Goal: Task Accomplishment & Management: Manage account settings

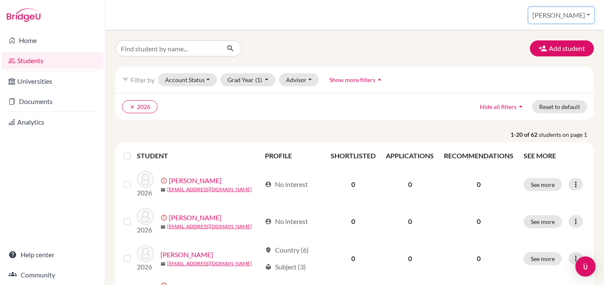
click at [569, 13] on button "[PERSON_NAME]" at bounding box center [561, 15] width 65 height 16
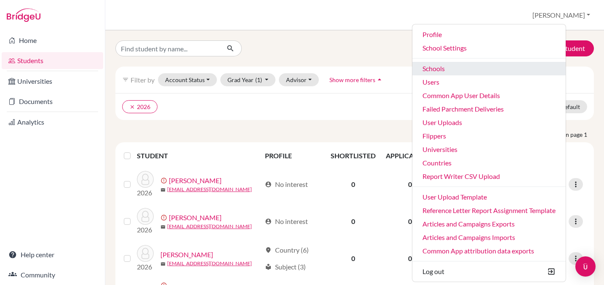
click at [480, 69] on link "Schools" at bounding box center [488, 68] width 153 height 13
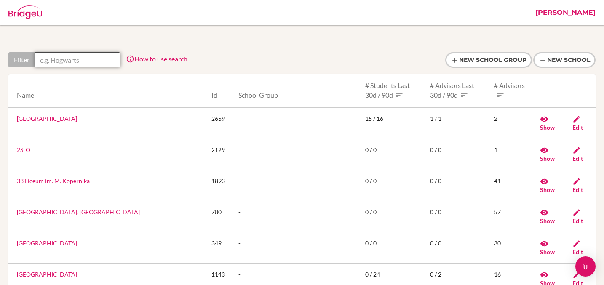
click at [94, 61] on input "text" at bounding box center [78, 59] width 86 height 15
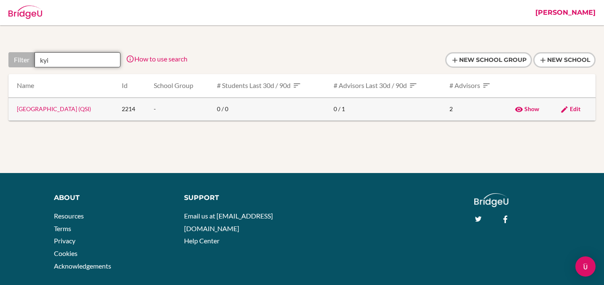
type input "kyi"
click at [42, 114] on td "Kyiv International School (QSI)" at bounding box center [61, 109] width 107 height 23
click at [40, 107] on link "Kyiv International School (QSI)" at bounding box center [54, 108] width 74 height 7
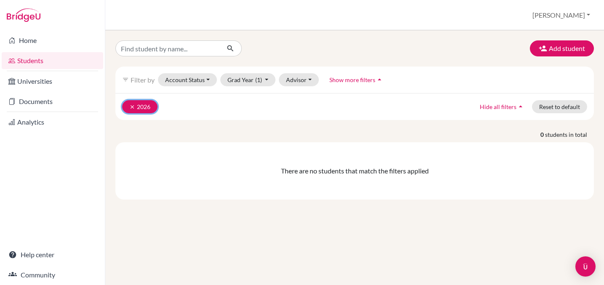
click at [131, 107] on icon "clear" at bounding box center [132, 107] width 6 height 6
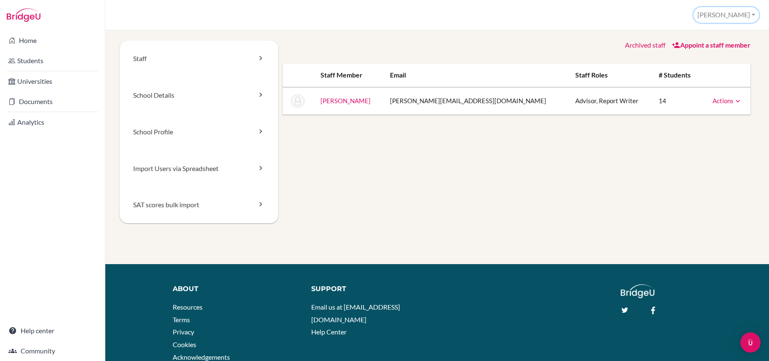
click at [736, 18] on button "[PERSON_NAME]" at bounding box center [726, 15] width 65 height 16
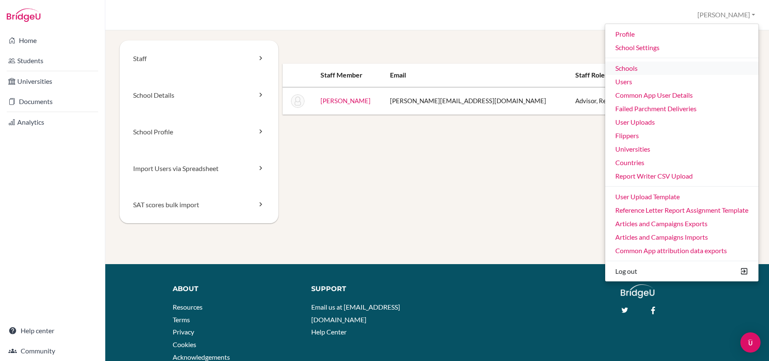
click at [639, 69] on link "Schools" at bounding box center [681, 67] width 153 height 13
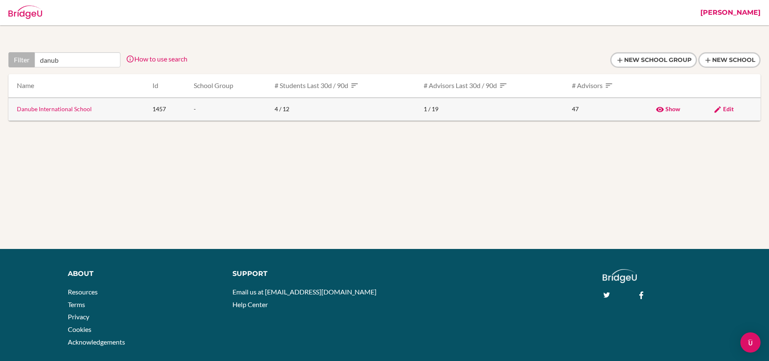
type input "danub"
click at [81, 111] on link "Danube International School" at bounding box center [54, 108] width 75 height 7
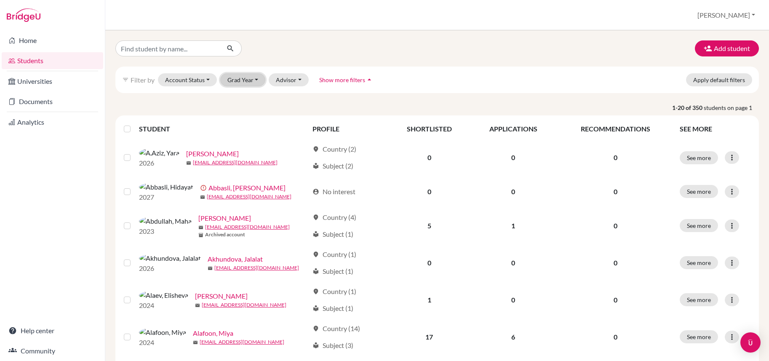
click at [242, 86] on button "Grad Year" at bounding box center [242, 79] width 45 height 13
click at [241, 95] on span "2027" at bounding box center [238, 98] width 15 height 10
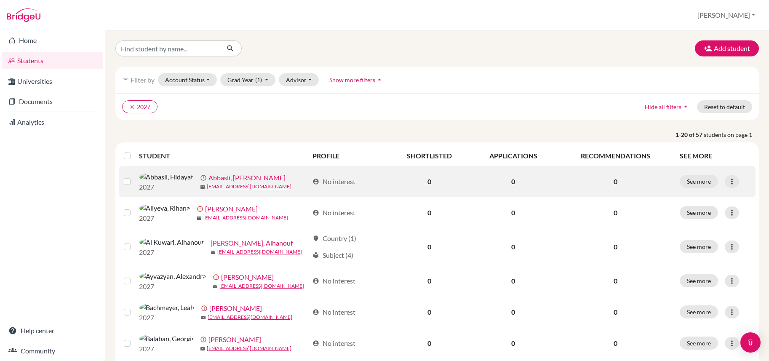
click at [211, 180] on link "Abbasli, [PERSON_NAME]" at bounding box center [246, 178] width 77 height 10
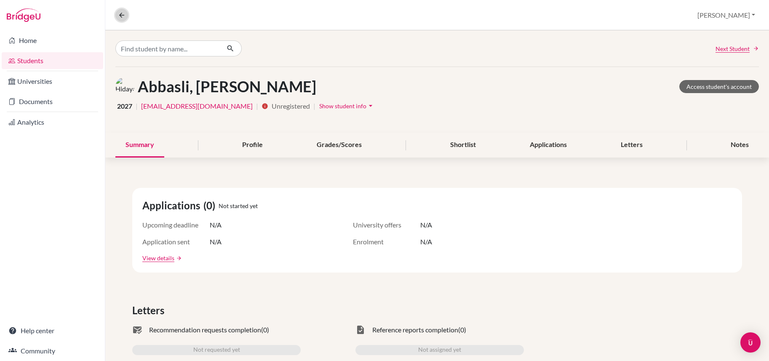
click at [120, 16] on icon at bounding box center [122, 15] width 8 height 8
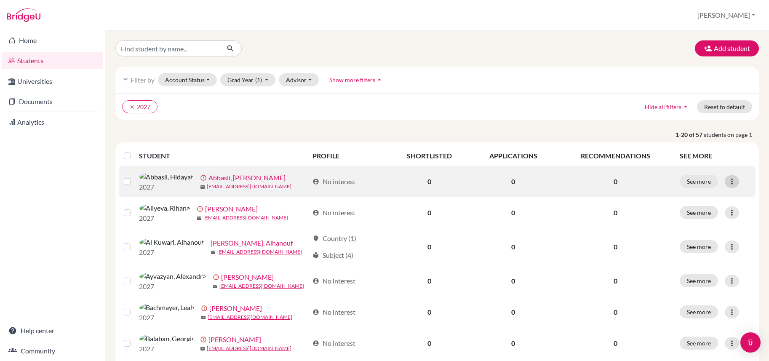
click at [734, 184] on icon at bounding box center [732, 181] width 8 height 8
click at [703, 202] on button "Edit student" at bounding box center [700, 201] width 76 height 13
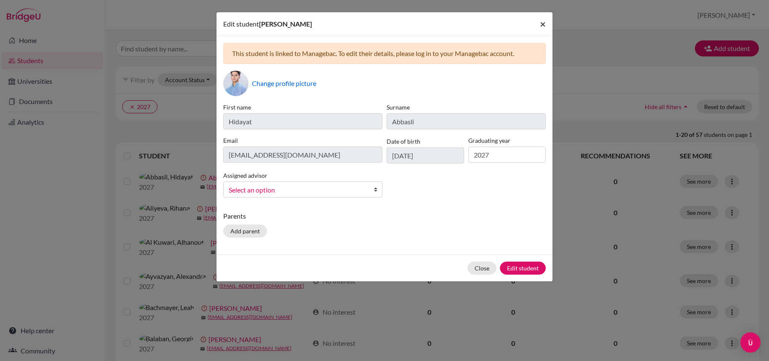
click at [541, 27] on span "×" at bounding box center [543, 24] width 6 height 12
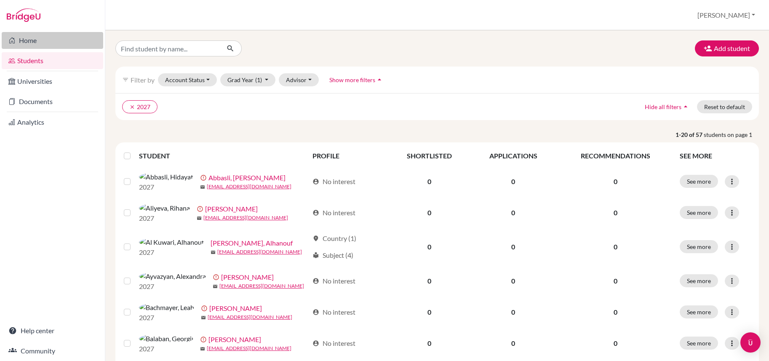
click at [28, 41] on link "Home" at bounding box center [53, 40] width 102 height 17
click at [134, 151] on label at bounding box center [134, 151] width 0 height 0
click at [0, 0] on input "checkbox" at bounding box center [0, 0] width 0 height 0
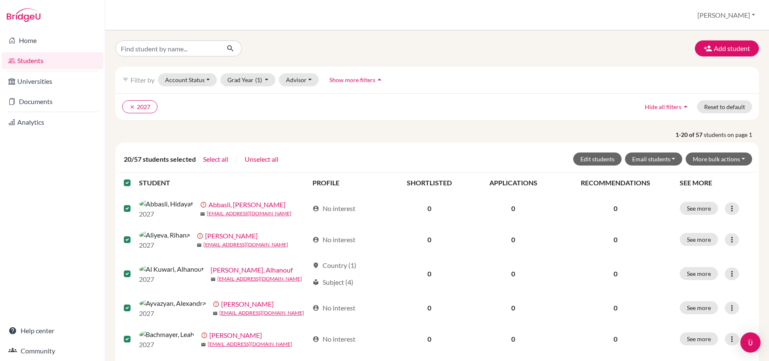
click at [134, 178] on label at bounding box center [134, 178] width 0 height 0
click at [0, 0] on input "checkbox" at bounding box center [0, 0] width 0 height 0
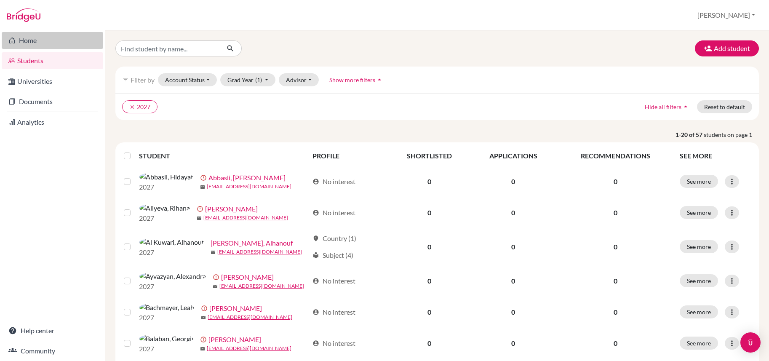
click at [27, 39] on link "Home" at bounding box center [53, 40] width 102 height 17
click at [38, 40] on link "Home" at bounding box center [53, 40] width 102 height 17
click at [131, 106] on icon "clear" at bounding box center [132, 107] width 6 height 6
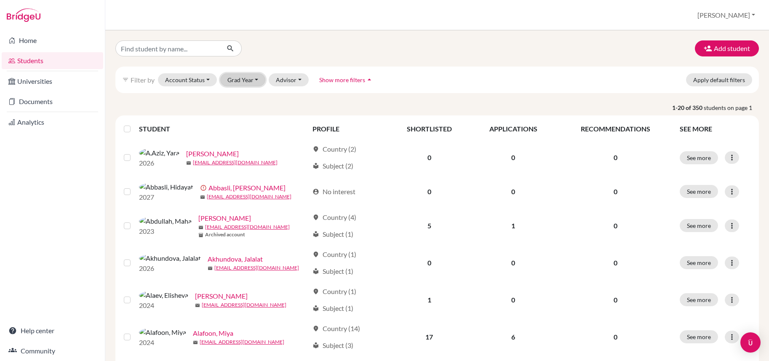
click at [241, 78] on button "Grad Year" at bounding box center [242, 79] width 45 height 13
click at [240, 113] on span "2026" at bounding box center [238, 111] width 15 height 10
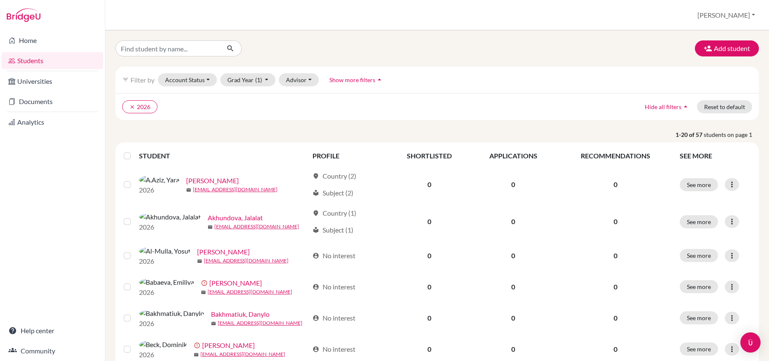
click at [134, 151] on label at bounding box center [134, 151] width 0 height 0
click at [0, 0] on input "checkbox" at bounding box center [0, 0] width 0 height 0
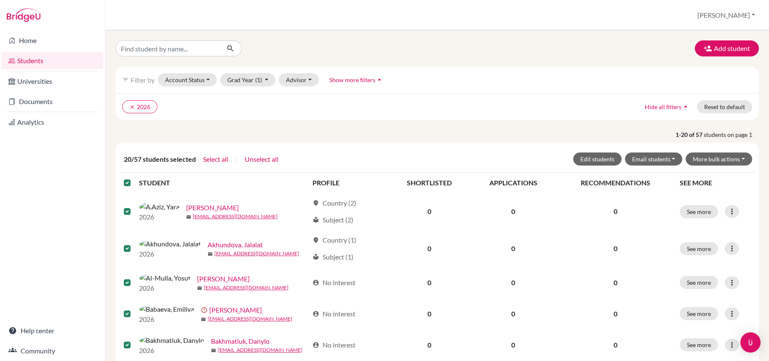
click at [134, 178] on label at bounding box center [134, 178] width 0 height 0
click at [0, 0] on input "checkbox" at bounding box center [0, 0] width 0 height 0
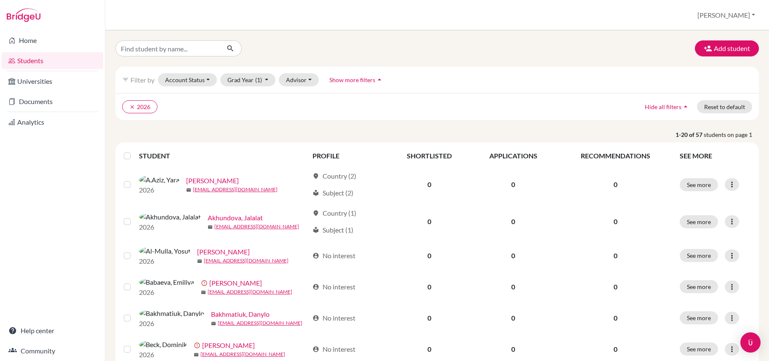
click at [29, 61] on link "Students" at bounding box center [53, 60] width 102 height 17
click at [130, 109] on icon "clear" at bounding box center [132, 107] width 6 height 6
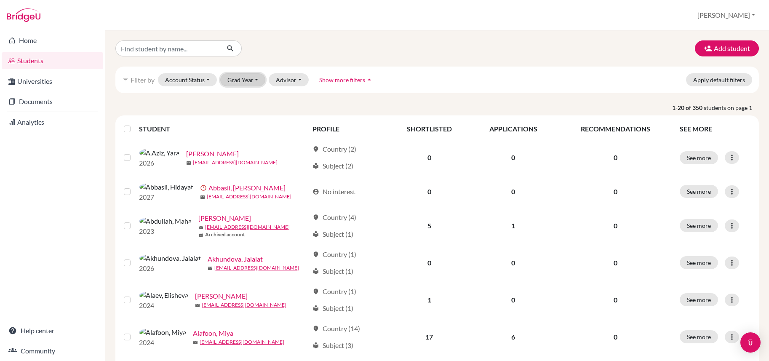
click at [241, 80] on button "Grad Year" at bounding box center [242, 79] width 45 height 13
click at [235, 97] on span "2027" at bounding box center [238, 98] width 15 height 10
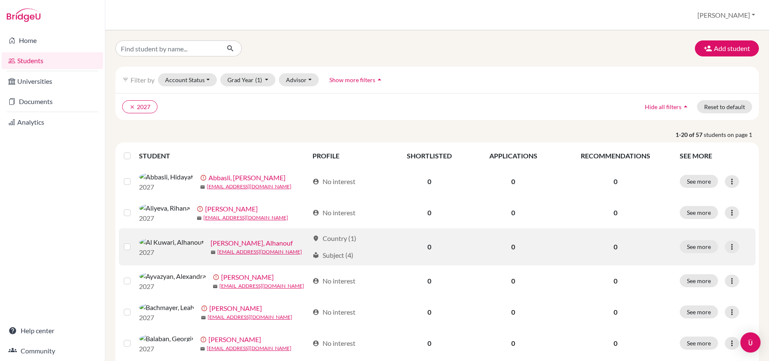
click at [211, 248] on link "[PERSON_NAME], Alhanouf" at bounding box center [252, 243] width 82 height 10
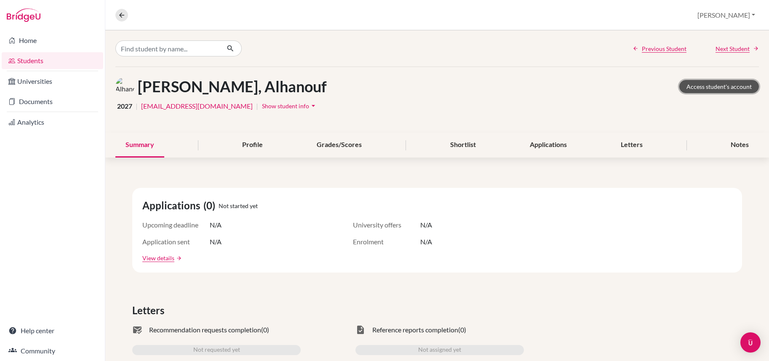
click at [689, 86] on link "Access student's account" at bounding box center [719, 86] width 80 height 13
click at [118, 18] on icon at bounding box center [122, 15] width 8 height 8
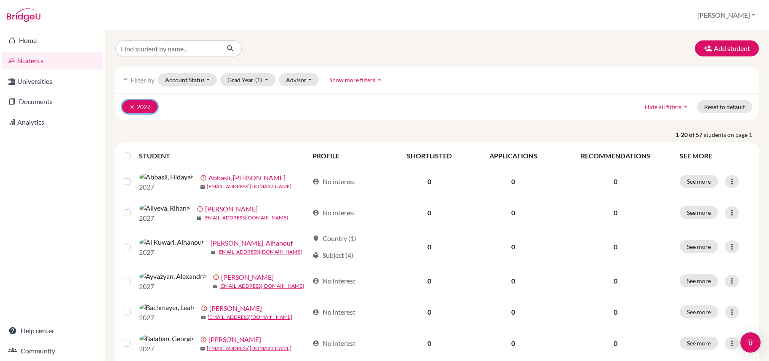
click at [130, 107] on icon "clear" at bounding box center [132, 107] width 6 height 6
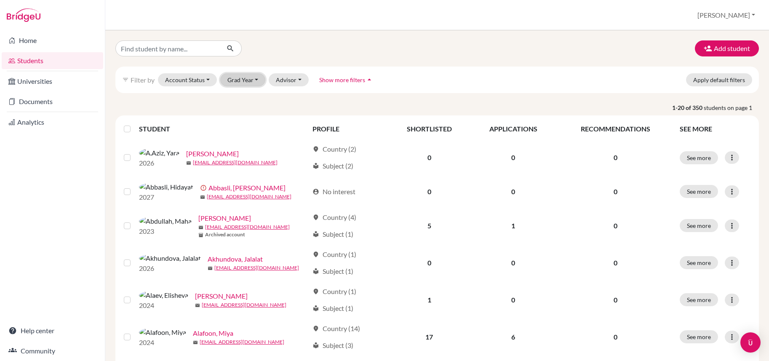
click at [236, 81] on button "Grad Year" at bounding box center [242, 79] width 45 height 13
click at [241, 112] on span "2026" at bounding box center [238, 111] width 15 height 10
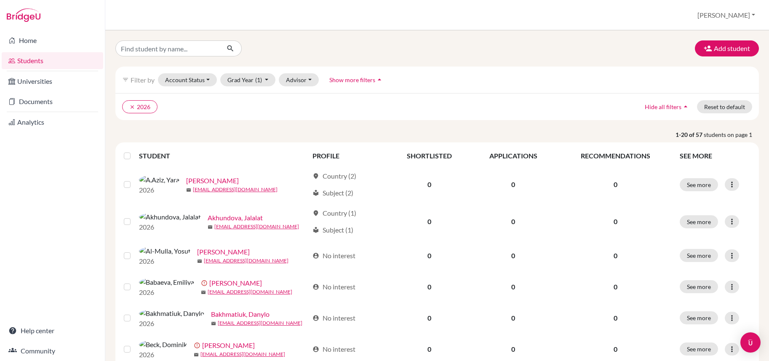
click at [134, 151] on label at bounding box center [134, 151] width 0 height 0
click at [0, 0] on input "checkbox" at bounding box center [0, 0] width 0 height 0
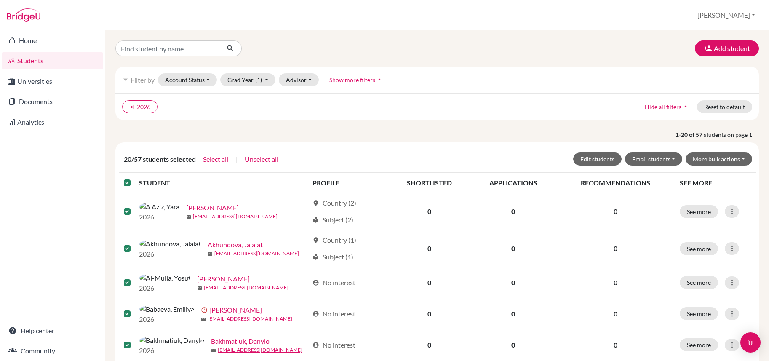
click at [134, 178] on label at bounding box center [134, 178] width 0 height 0
click at [0, 0] on input "checkbox" at bounding box center [0, 0] width 0 height 0
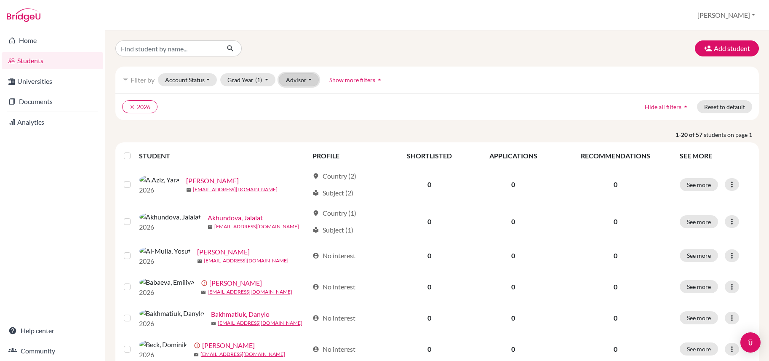
click at [291, 80] on button "Advisor" at bounding box center [299, 79] width 40 height 13
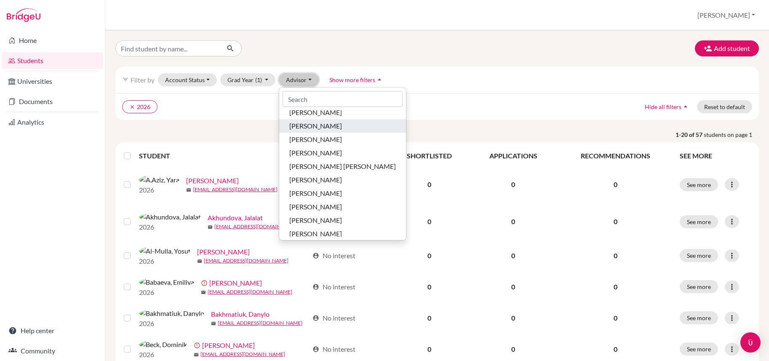
scroll to position [43, 0]
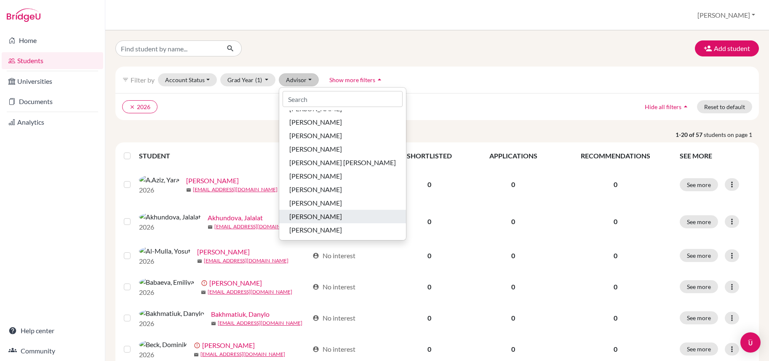
click at [310, 214] on span "Parker, Rob" at bounding box center [315, 216] width 53 height 10
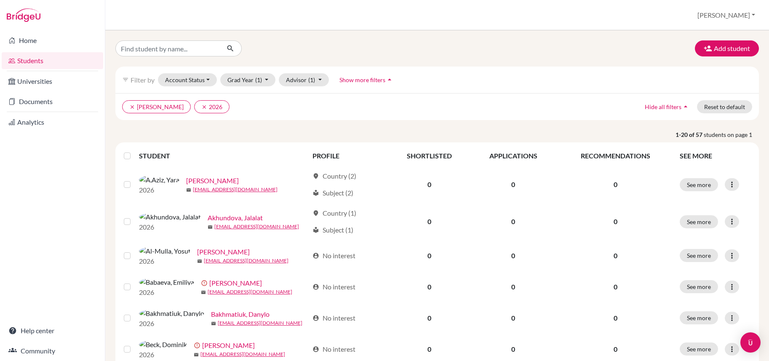
click at [134, 151] on label at bounding box center [134, 151] width 0 height 0
click at [0, 0] on input "checkbox" at bounding box center [0, 0] width 0 height 0
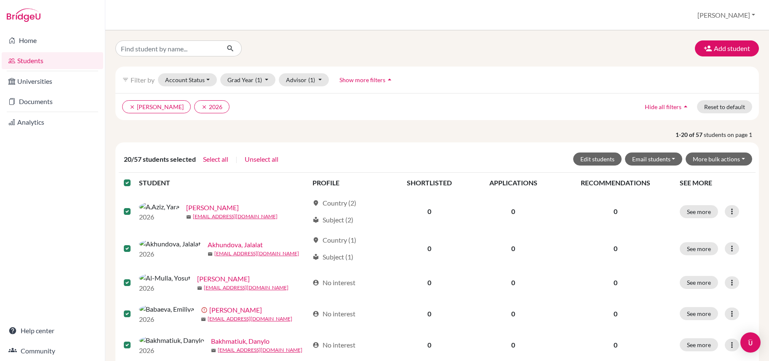
click at [134, 178] on label at bounding box center [134, 178] width 0 height 0
click at [0, 0] on input "checkbox" at bounding box center [0, 0] width 0 height 0
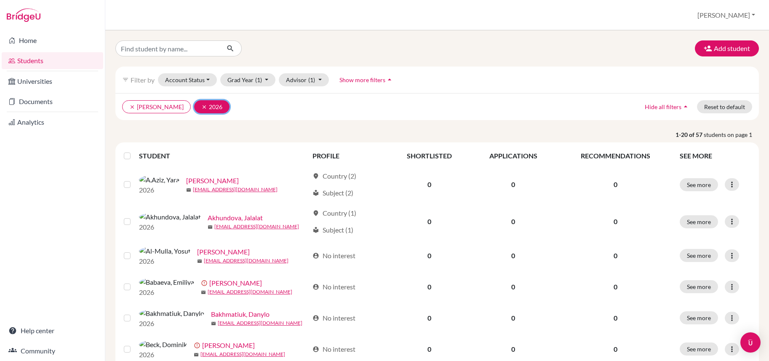
click at [201, 107] on icon "clear" at bounding box center [204, 107] width 6 height 6
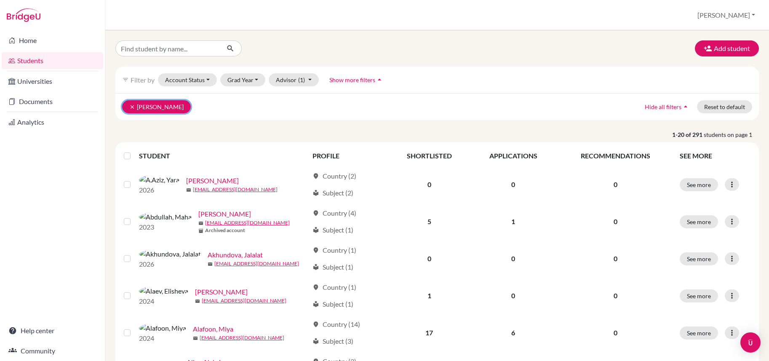
click at [128, 107] on button "clear Parker, Rob" at bounding box center [156, 106] width 69 height 13
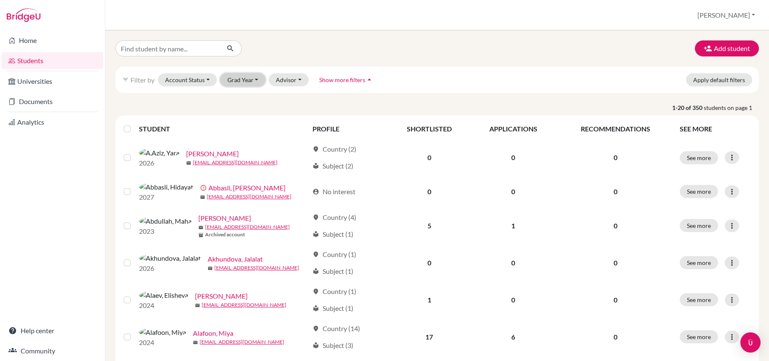
click at [238, 78] on button "Grad Year" at bounding box center [242, 79] width 45 height 13
click at [239, 97] on span "2027" at bounding box center [238, 98] width 15 height 10
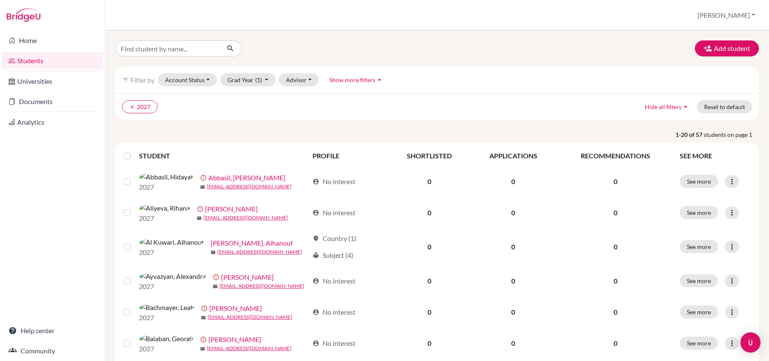
click at [134, 151] on label at bounding box center [134, 151] width 0 height 0
click at [0, 0] on input "checkbox" at bounding box center [0, 0] width 0 height 0
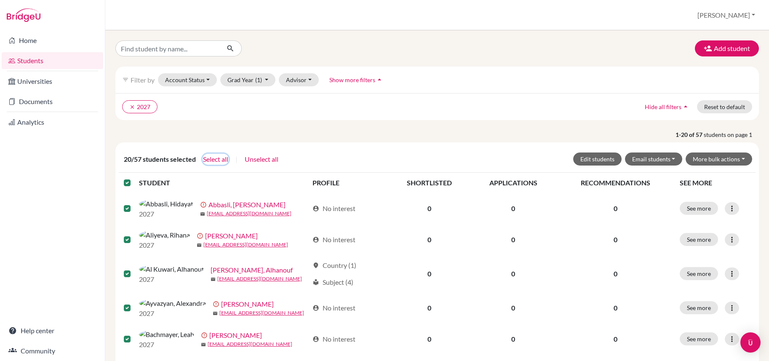
click at [220, 158] on button "Select all" at bounding box center [216, 159] width 26 height 11
click at [612, 155] on button "Edit students" at bounding box center [597, 158] width 48 height 13
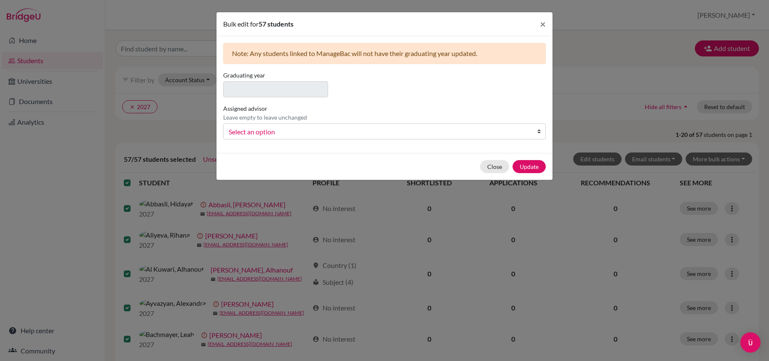
click at [360, 132] on span "Select an option" at bounding box center [379, 131] width 301 height 11
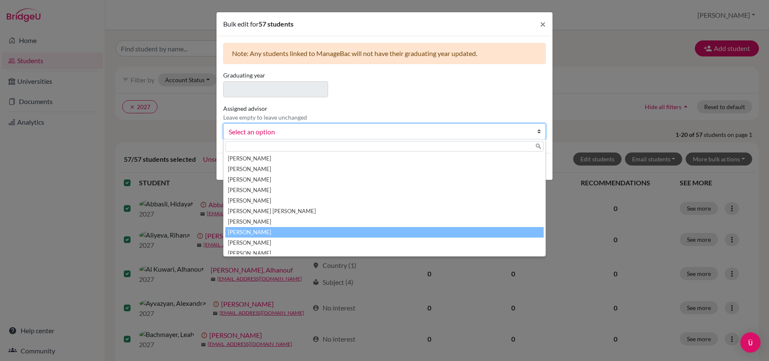
scroll to position [15, 0]
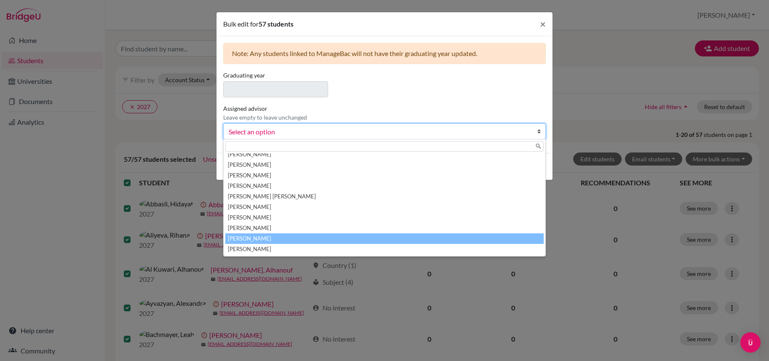
click at [304, 234] on li "Parker, Rob" at bounding box center [384, 238] width 318 height 11
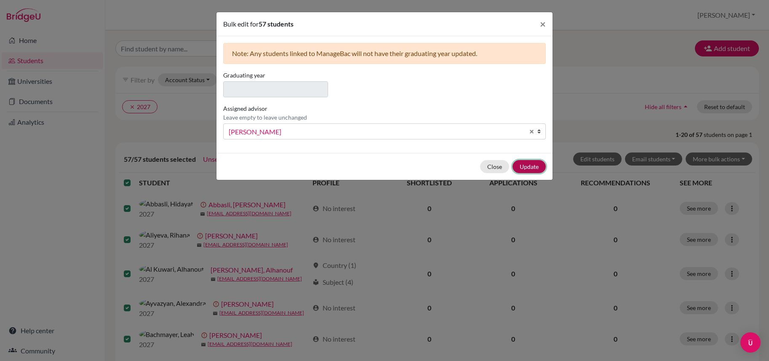
click at [536, 166] on button "Update" at bounding box center [529, 166] width 33 height 13
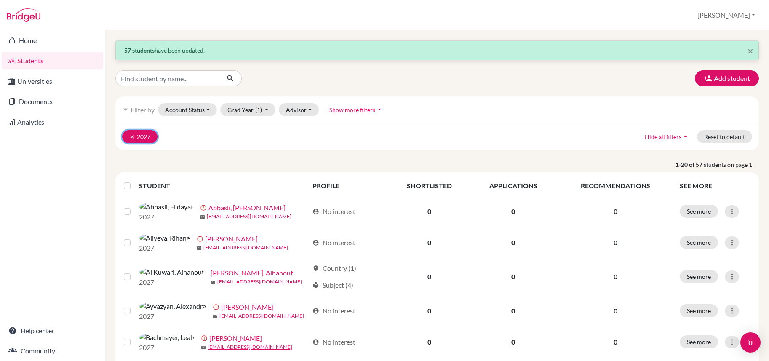
click at [129, 137] on icon "clear" at bounding box center [132, 137] width 6 height 6
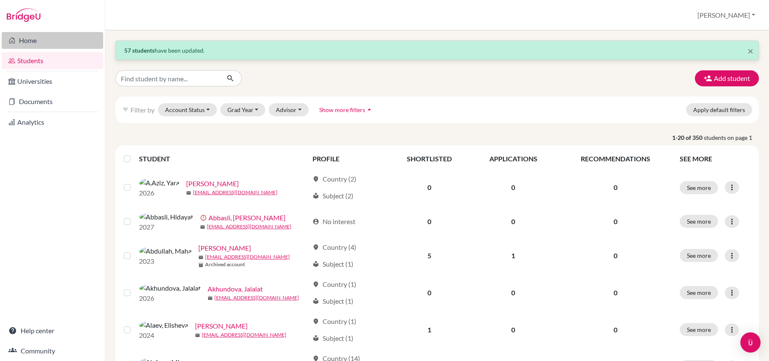
click at [22, 40] on link "Home" at bounding box center [53, 40] width 102 height 17
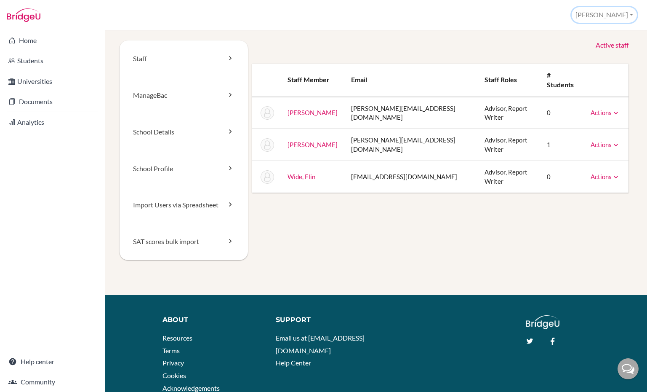
click at [622, 16] on button "[PERSON_NAME]" at bounding box center [604, 15] width 65 height 16
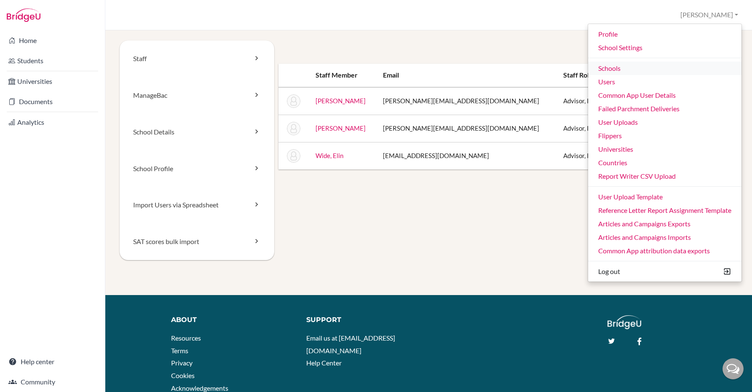
click at [634, 67] on link "Schools" at bounding box center [664, 67] width 153 height 13
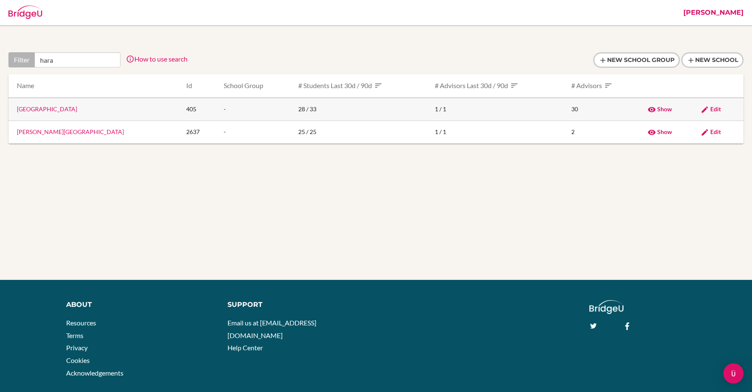
type input "hara"
click at [46, 110] on link "Harare International School" at bounding box center [47, 108] width 60 height 7
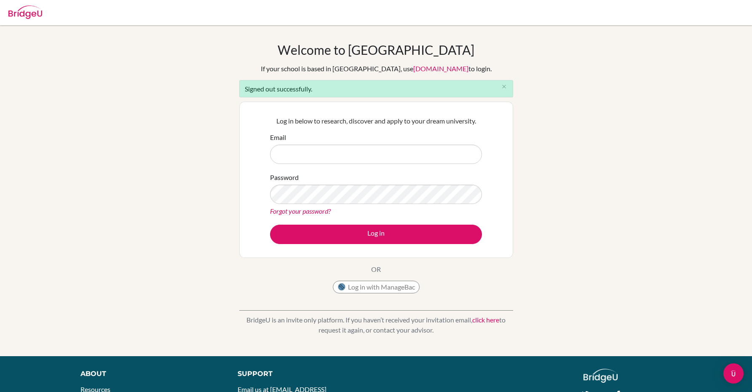
type input "[EMAIL_ADDRESS][DOMAIN_NAME]"
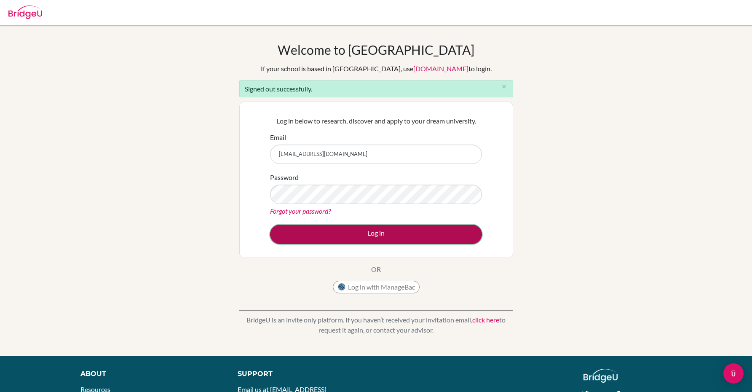
click at [314, 226] on button "Log in" at bounding box center [376, 234] width 212 height 19
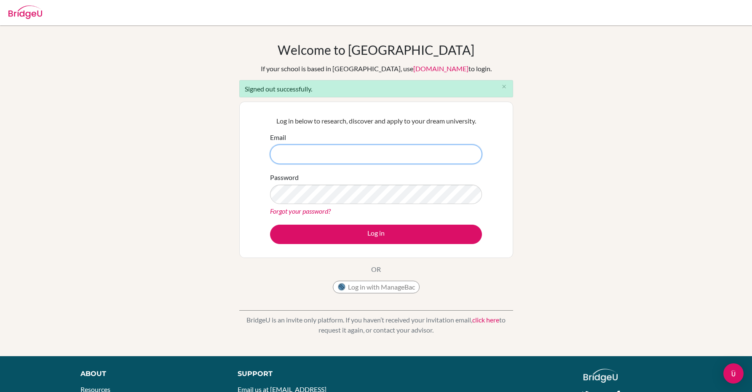
click at [350, 151] on input "Email" at bounding box center [376, 153] width 212 height 19
type input "[EMAIL_ADDRESS][DOMAIN_NAME]"
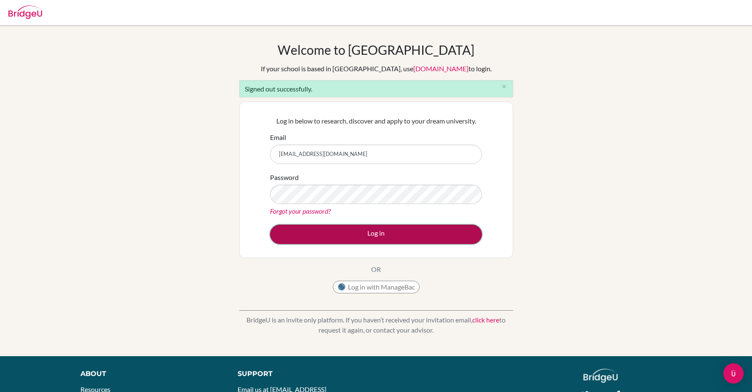
click at [363, 231] on button "Log in" at bounding box center [376, 234] width 212 height 19
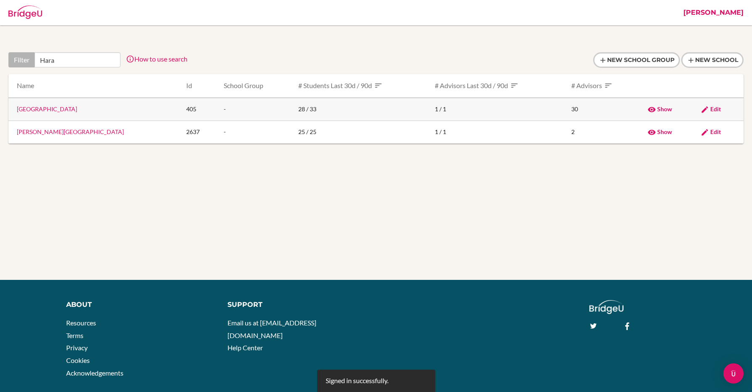
type input "Hara"
click at [75, 109] on link "Harare International School" at bounding box center [47, 108] width 60 height 7
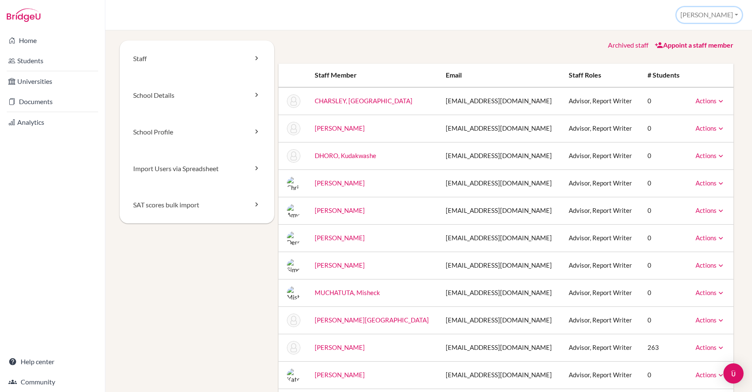
click at [716, 14] on button "Jen Auty" at bounding box center [708, 15] width 65 height 16
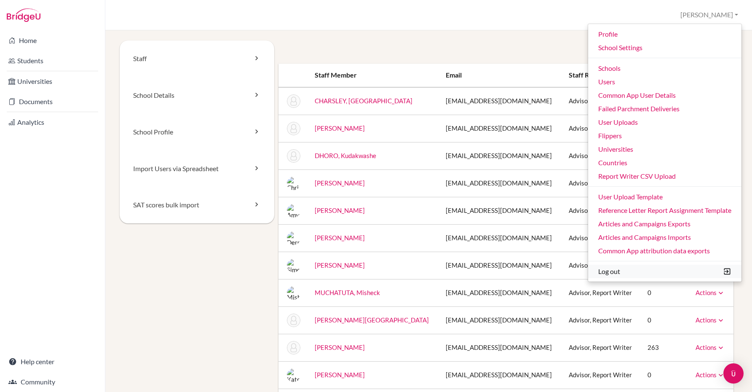
click at [605, 275] on button "Log out" at bounding box center [664, 271] width 153 height 13
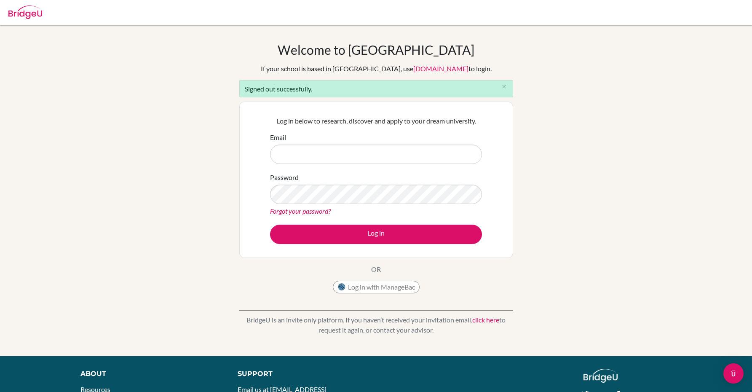
click at [210, 163] on div "Welcome to [GEOGRAPHIC_DATA] If your school is based in [GEOGRAPHIC_DATA], use …" at bounding box center [376, 190] width 752 height 297
click at [295, 209] on link "Forgot your password?" at bounding box center [300, 211] width 61 height 8
